Goal: Task Accomplishment & Management: Use online tool/utility

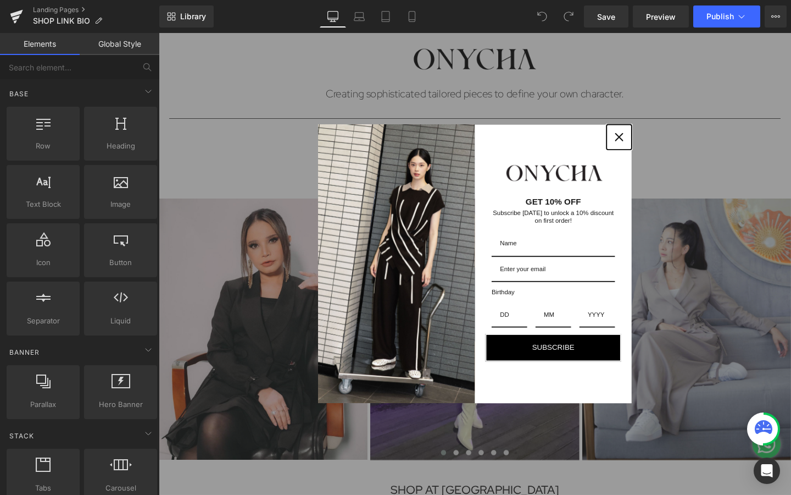
click at [643, 143] on icon "close icon" at bounding box center [643, 142] width 9 height 9
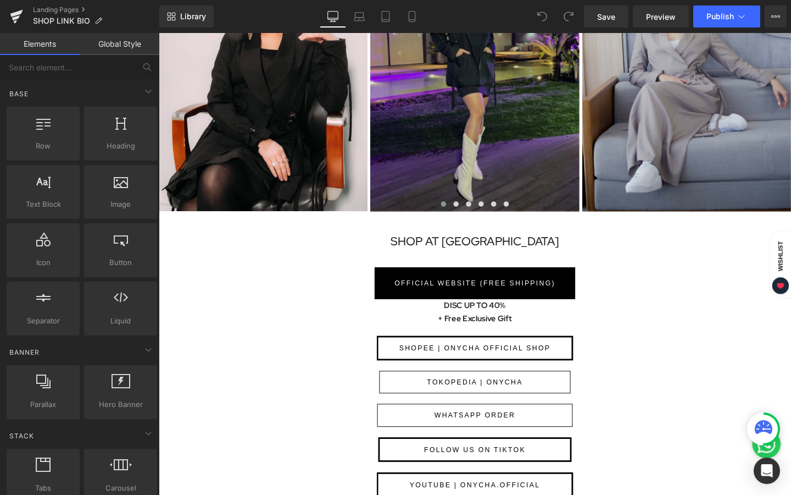
scroll to position [280, 0]
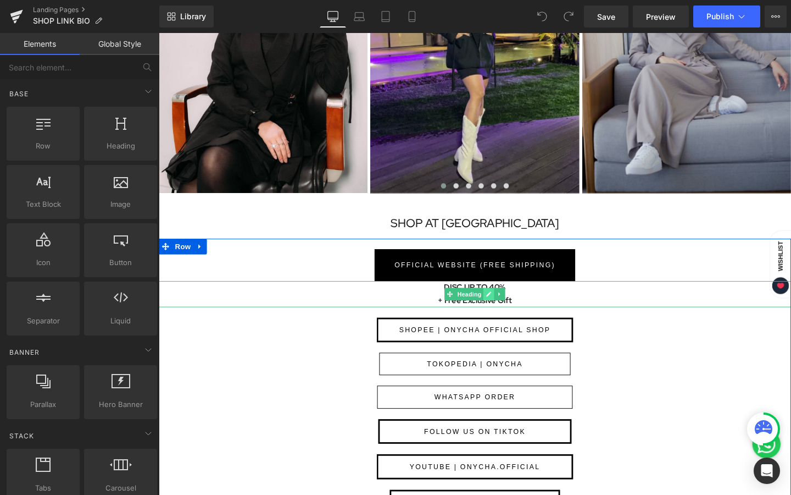
click at [508, 311] on link at bounding box center [507, 307] width 12 height 13
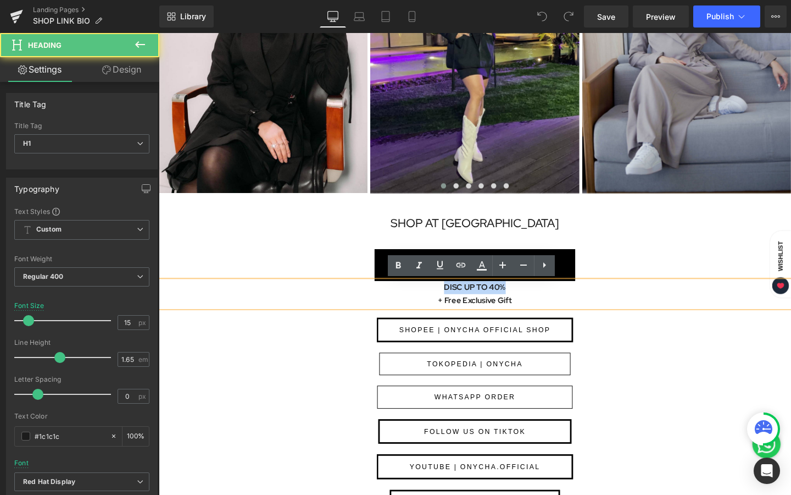
drag, startPoint x: 523, startPoint y: 301, endPoint x: 419, endPoint y: 301, distance: 103.9
click at [419, 301] on h1 "DISC UP TO 40%" at bounding box center [491, 300] width 665 height 14
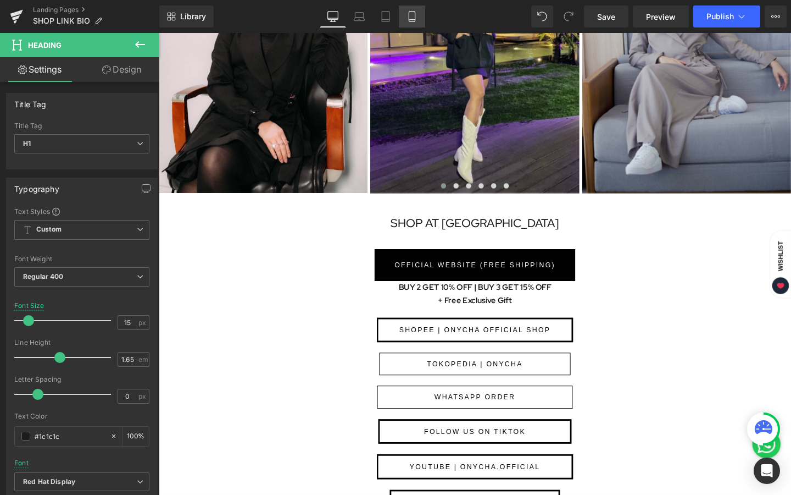
click at [405, 19] on link "Mobile" at bounding box center [412, 16] width 26 height 22
type input "14"
type input "100"
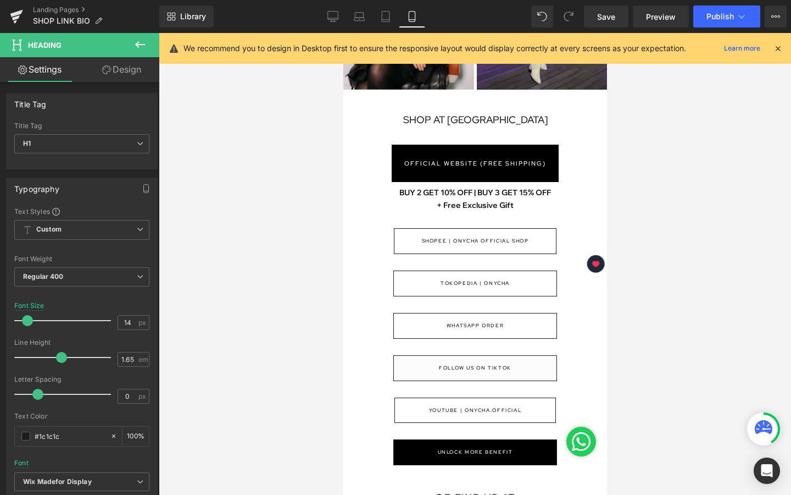
scroll to position [276, 0]
click at [606, 20] on span "Save" at bounding box center [606, 17] width 18 height 12
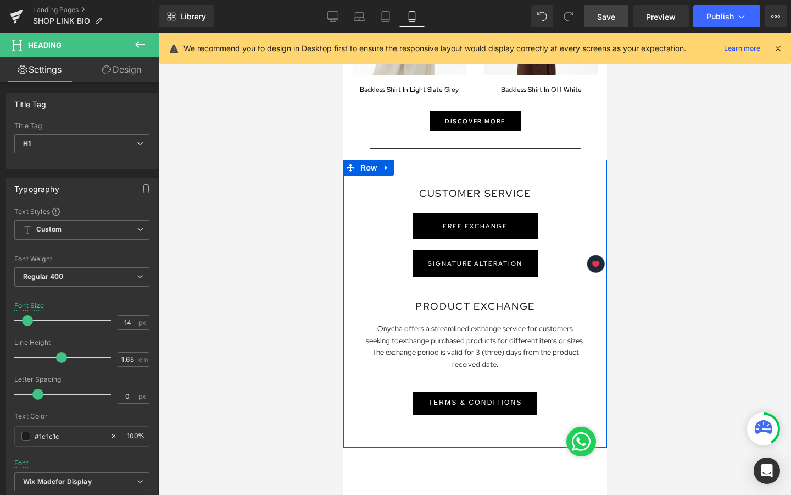
scroll to position [1209, 0]
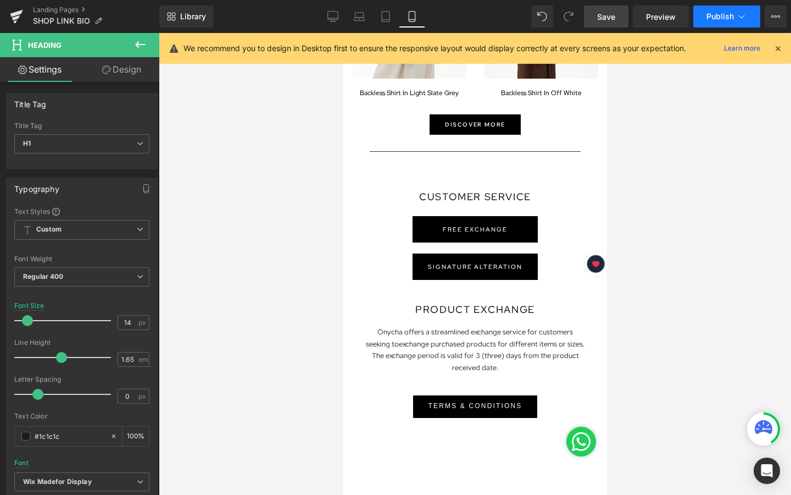
click at [739, 14] on icon at bounding box center [741, 16] width 11 height 11
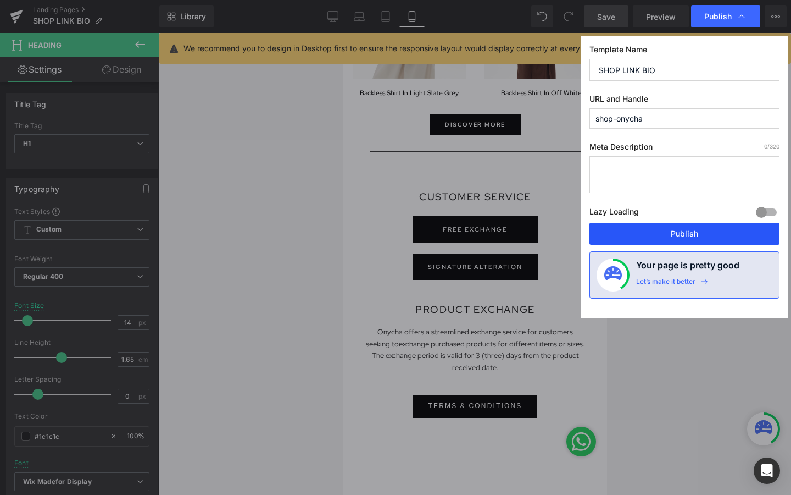
click at [664, 239] on button "Publish" at bounding box center [685, 234] width 190 height 22
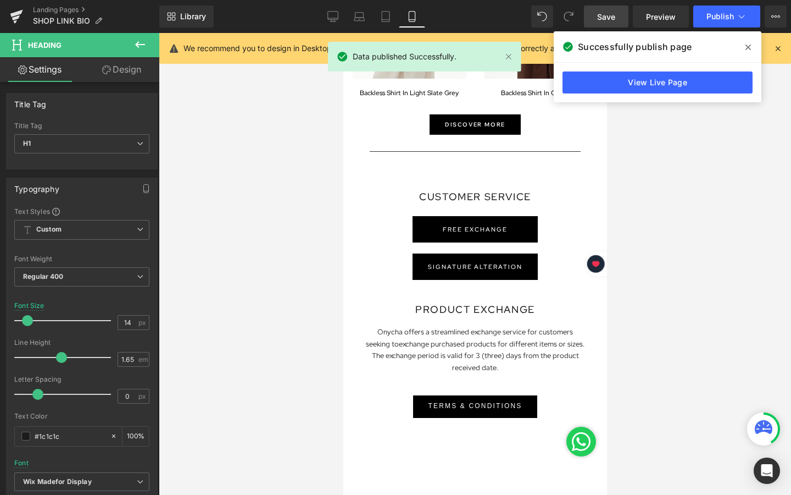
click at [748, 43] on icon at bounding box center [748, 47] width 5 height 9
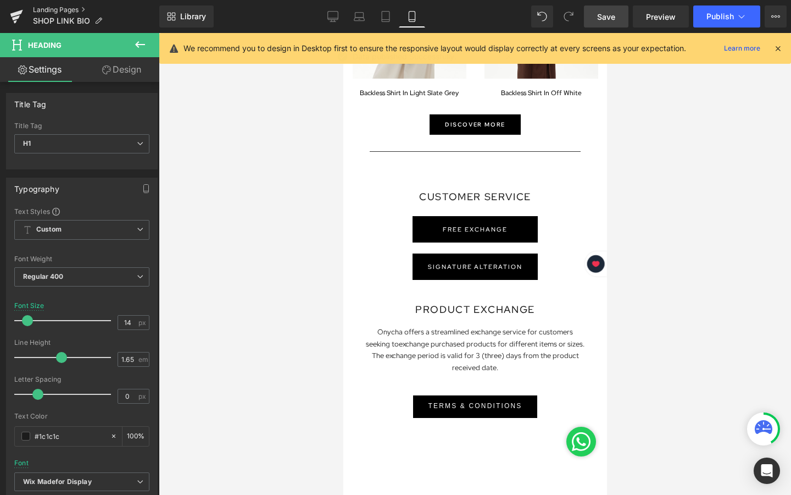
click at [57, 9] on link "Landing Pages" at bounding box center [96, 9] width 126 height 9
